Goal: Navigation & Orientation: Find specific page/section

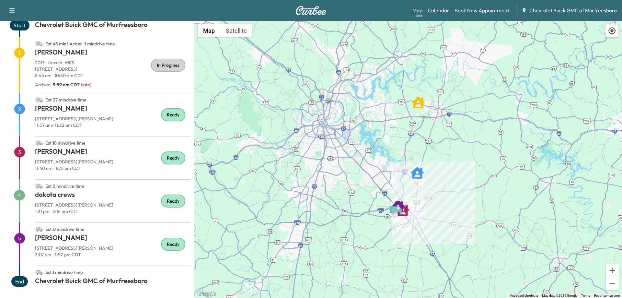
scroll to position [45, 0]
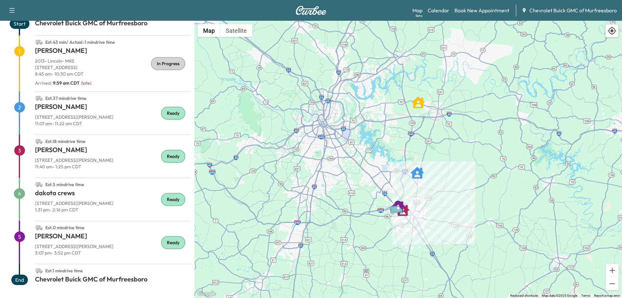
click at [121, 76] on p "8:45 am - 10:30 am CDT" at bounding box center [113, 74] width 156 height 6
click at [54, 52] on h1 "[PERSON_NAME]" at bounding box center [113, 52] width 156 height 12
click at [76, 104] on h1 "[PERSON_NAME]" at bounding box center [113, 108] width 156 height 12
click at [160, 65] on div "In Progress" at bounding box center [168, 63] width 34 height 13
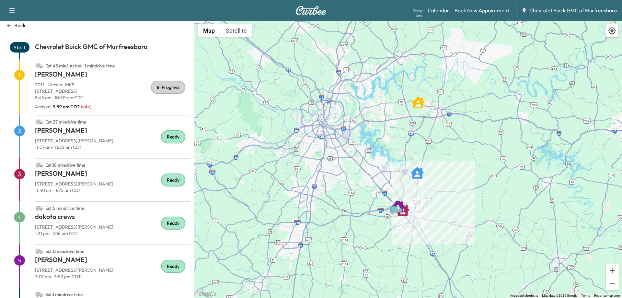
scroll to position [0, 0]
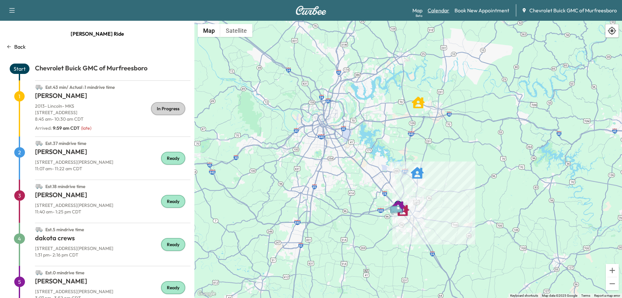
click at [438, 10] on link "Calendar" at bounding box center [439, 10] width 22 height 8
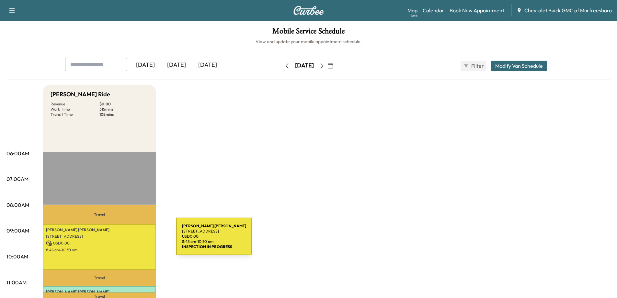
click at [128, 240] on p "USD 0.00" at bounding box center [99, 243] width 107 height 6
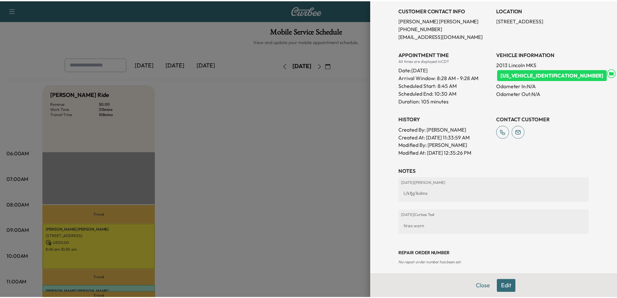
scroll to position [129, 0]
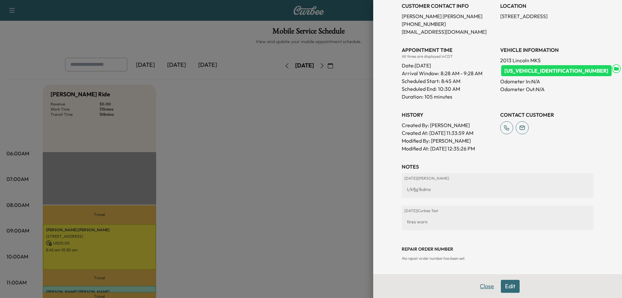
click at [480, 286] on button "Close" at bounding box center [487, 286] width 23 height 13
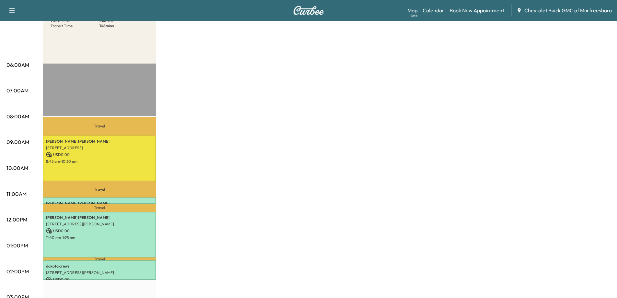
scroll to position [97, 0]
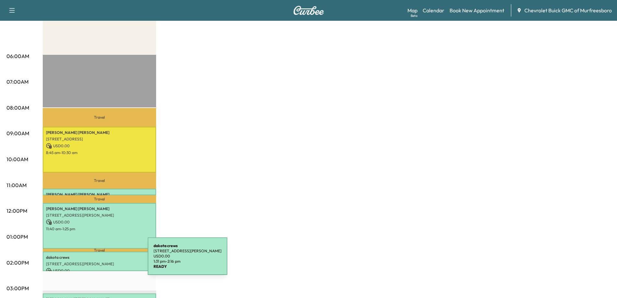
click at [99, 261] on p "960 John R Rice Blvd C, Murfreesboro, TN 37129, USA" at bounding box center [99, 263] width 107 height 5
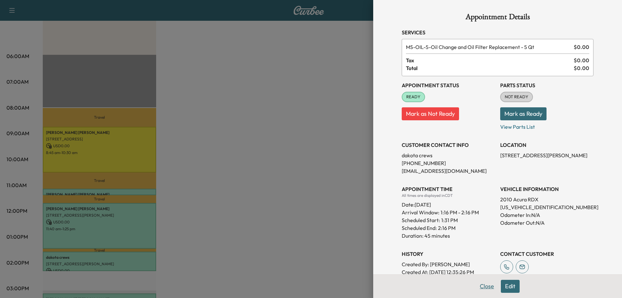
click at [479, 286] on button "Close" at bounding box center [487, 286] width 23 height 13
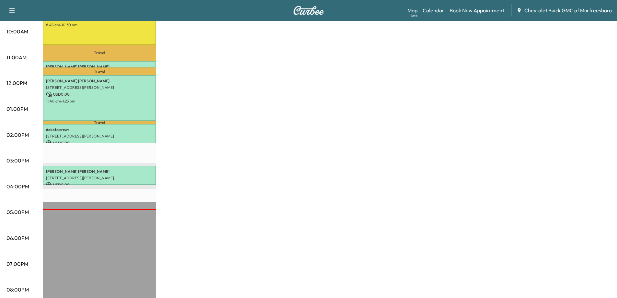
scroll to position [227, 0]
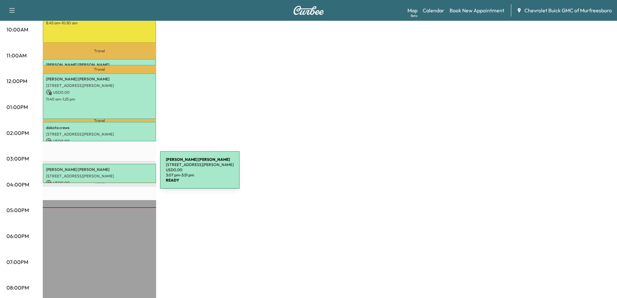
click at [111, 174] on p "960 John R Rice Blvd C, Murfreesboro, TN 37129, USA" at bounding box center [99, 175] width 107 height 5
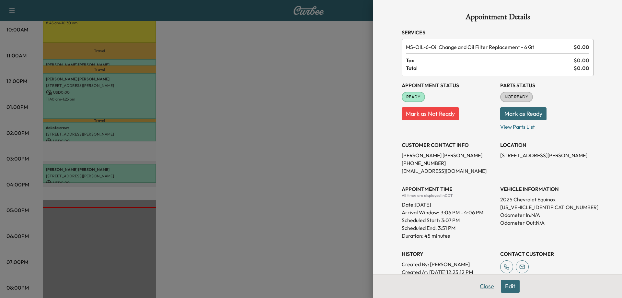
click at [482, 286] on button "Close" at bounding box center [487, 286] width 23 height 13
